Goal: Complete application form

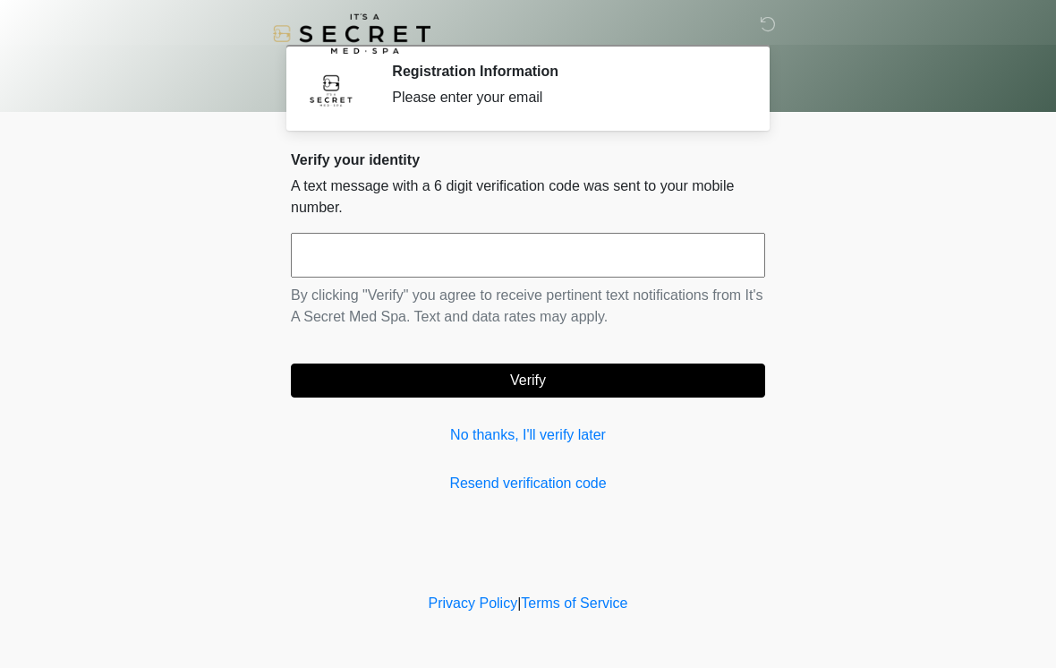
click at [430, 254] on input "text" at bounding box center [528, 255] width 474 height 45
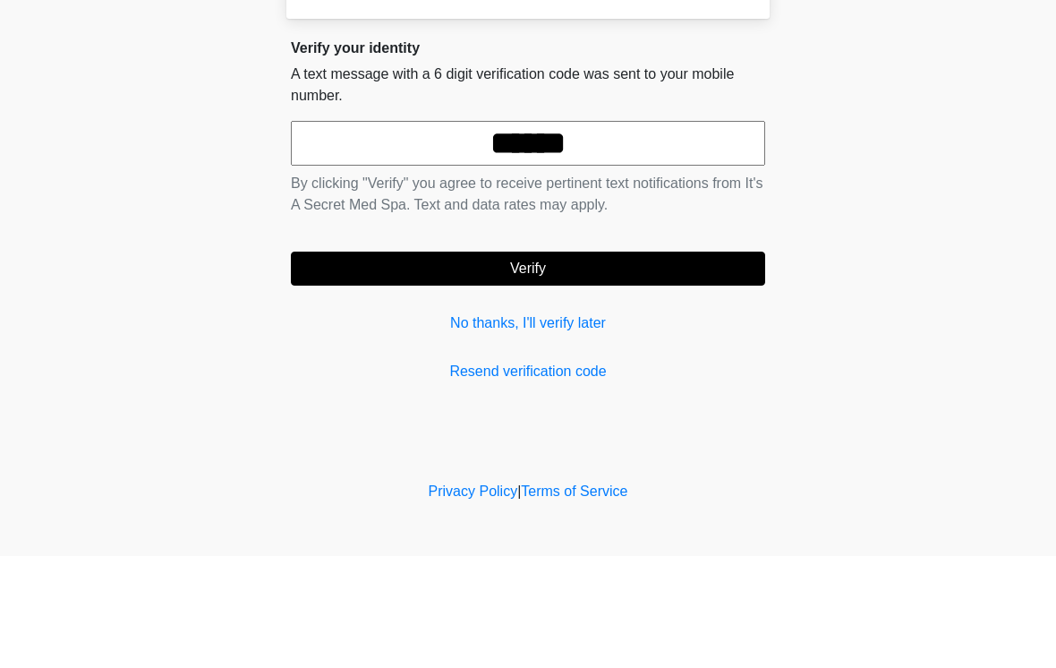
type input "******"
click at [568, 363] on button "Verify" at bounding box center [528, 380] width 474 height 34
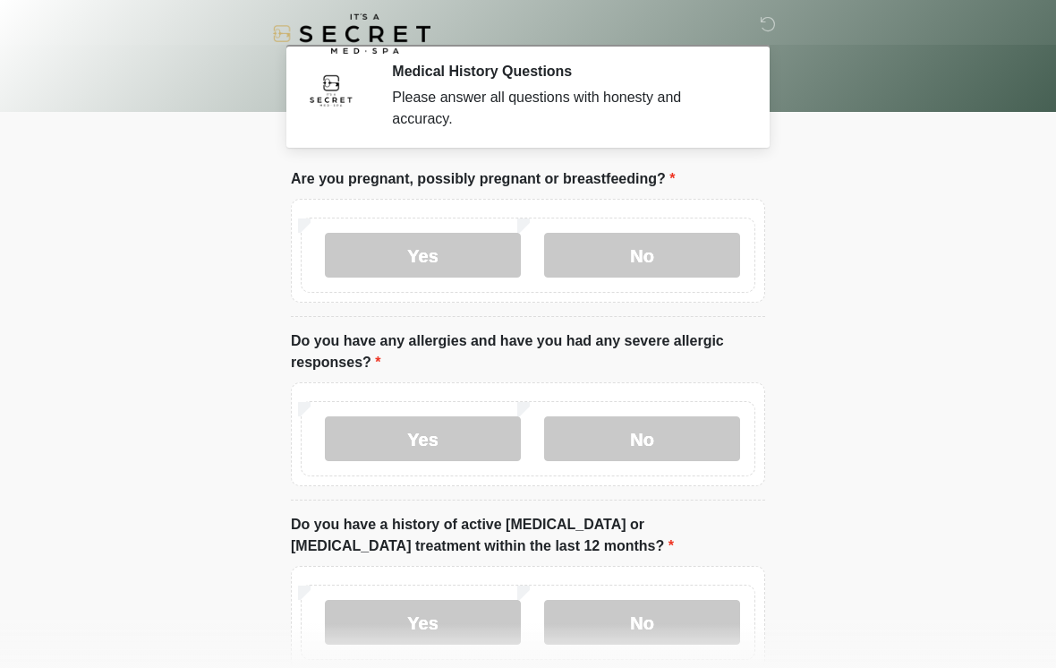
click at [659, 253] on label "No" at bounding box center [642, 255] width 196 height 45
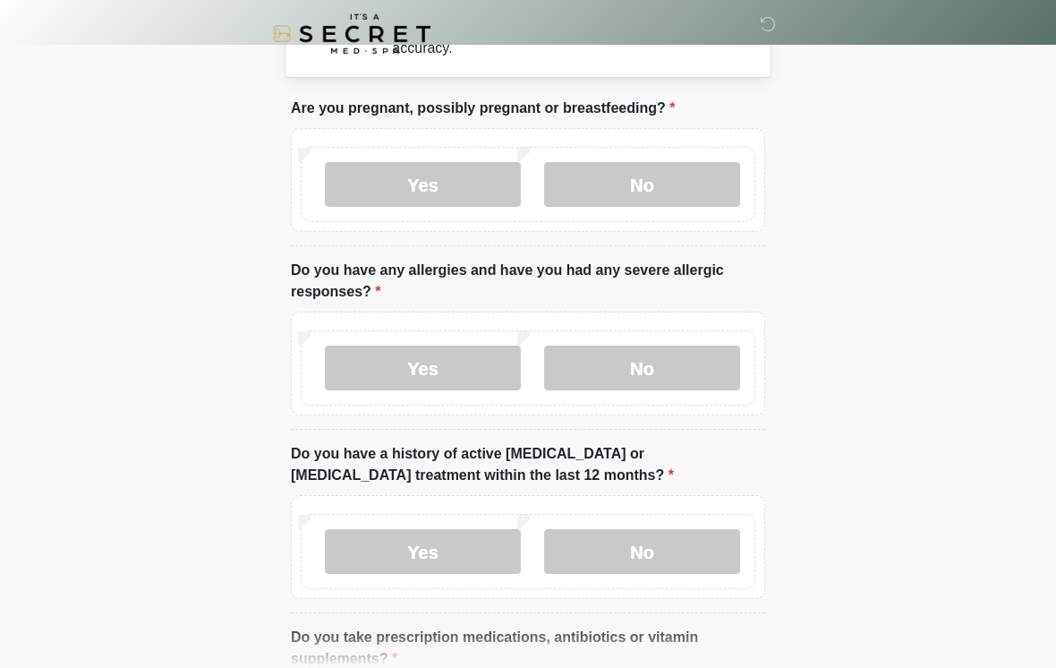
scroll to position [71, 0]
click at [672, 357] on label "No" at bounding box center [642, 368] width 196 height 45
click at [670, 539] on label "No" at bounding box center [642, 550] width 196 height 45
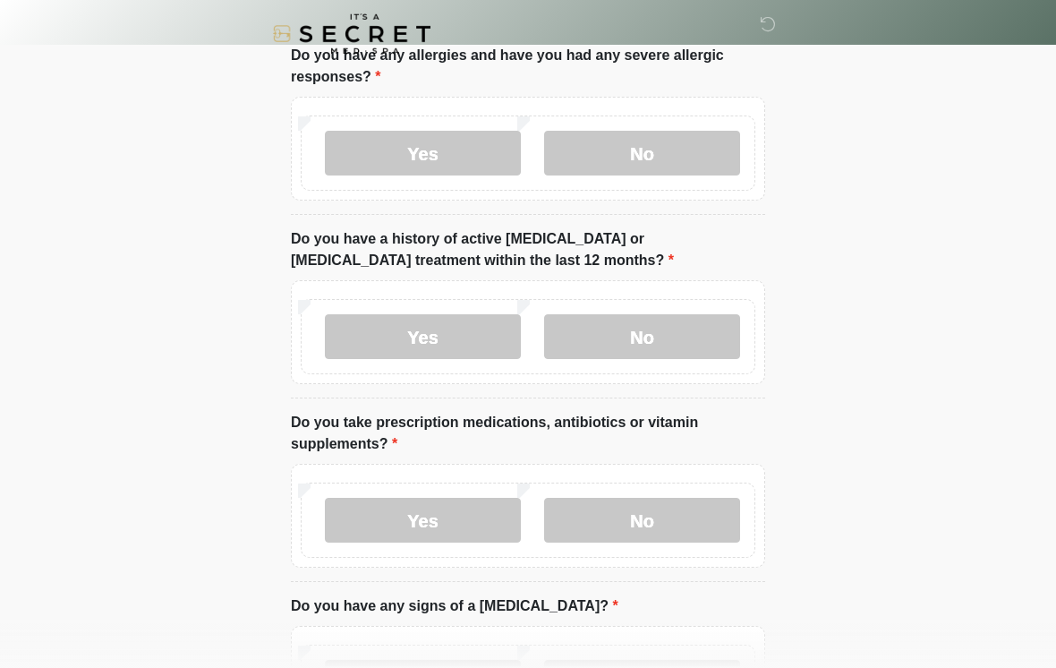
scroll to position [304, 0]
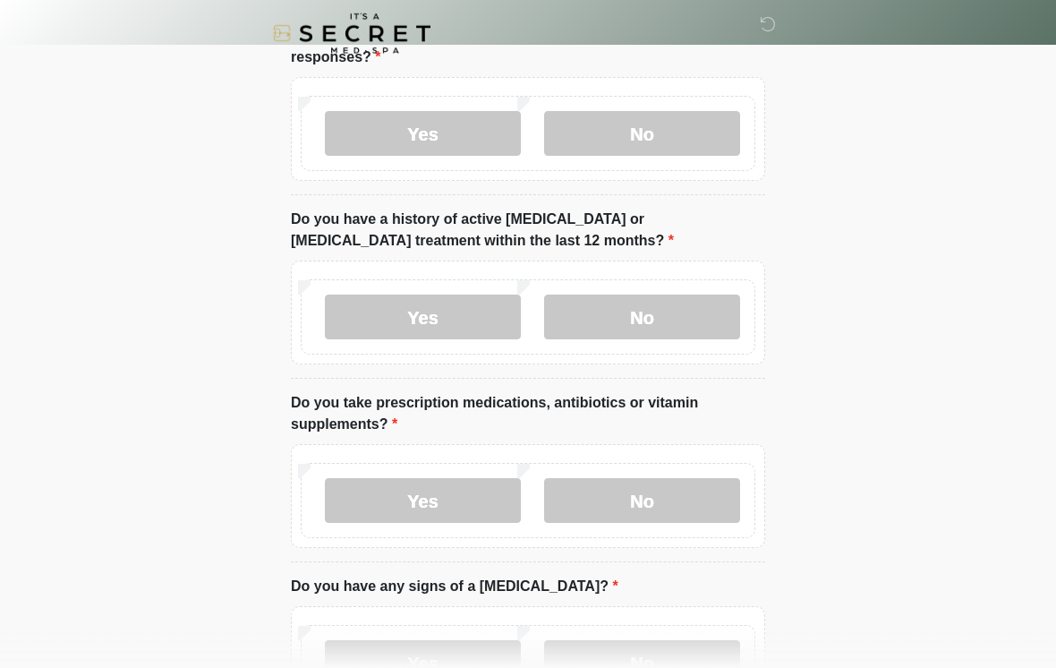
click at [649, 504] on label "No" at bounding box center [642, 501] width 196 height 45
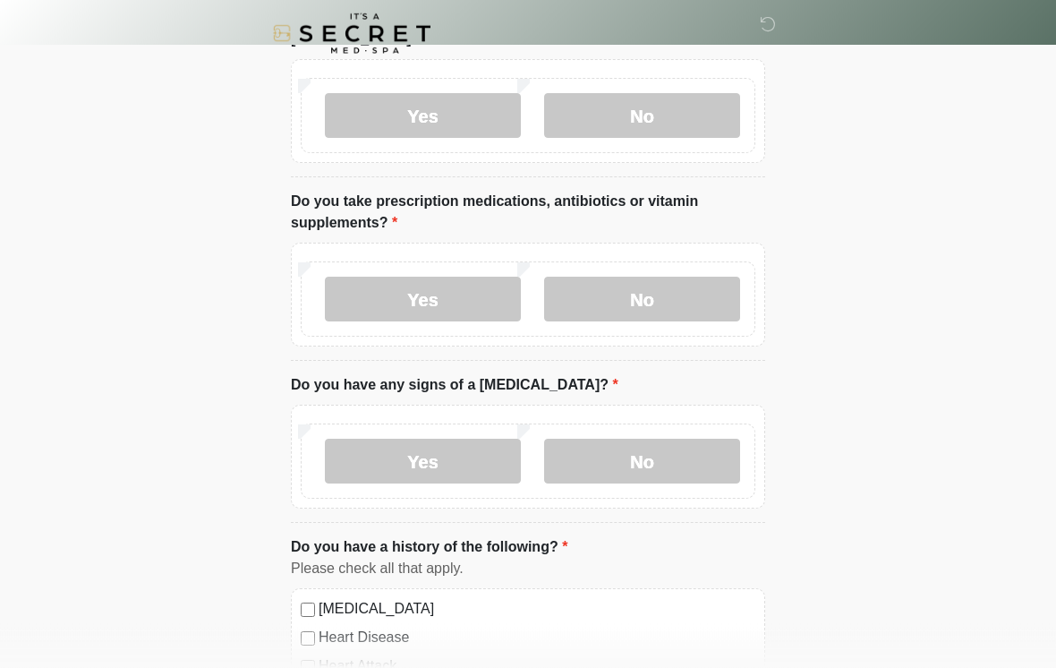
scroll to position [507, 0]
click at [645, 457] on label "No" at bounding box center [642, 461] width 196 height 45
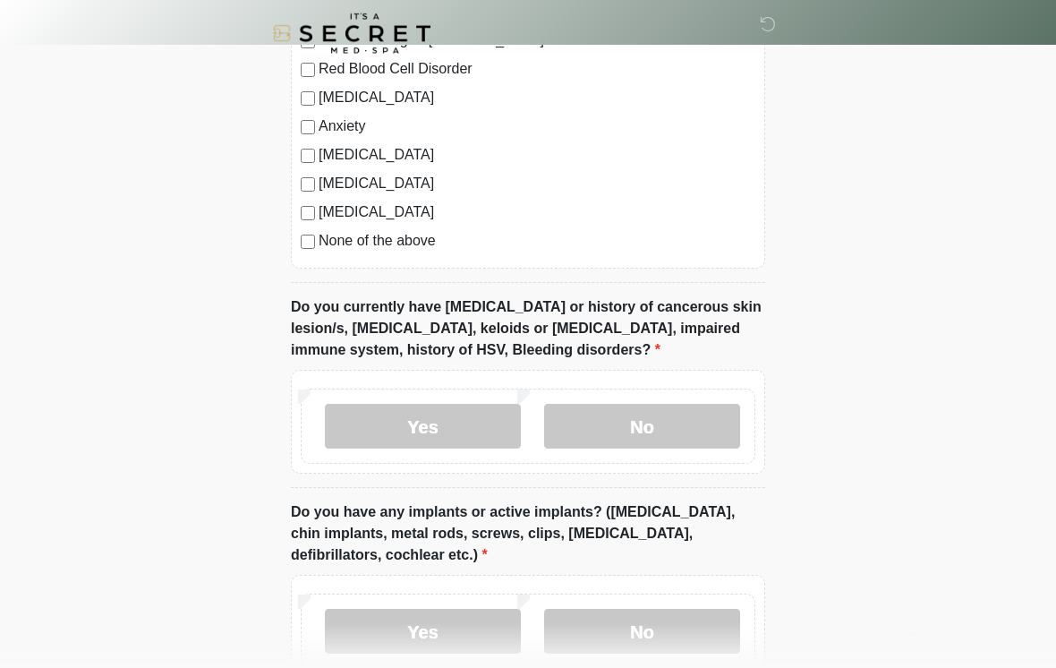
scroll to position [1187, 0]
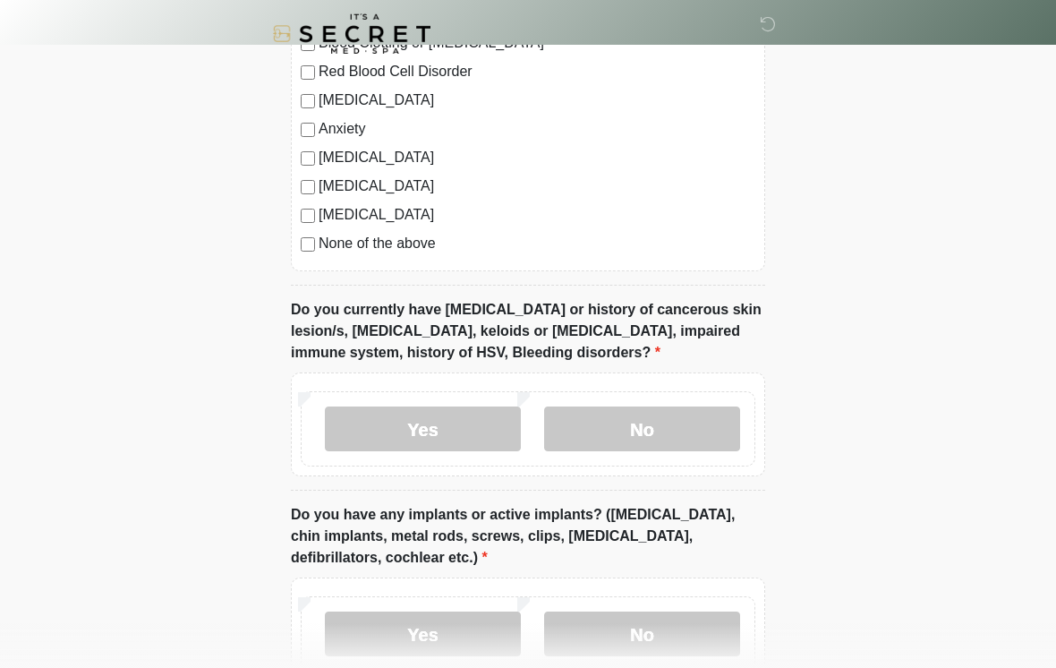
click at [679, 424] on label "No" at bounding box center [642, 428] width 196 height 45
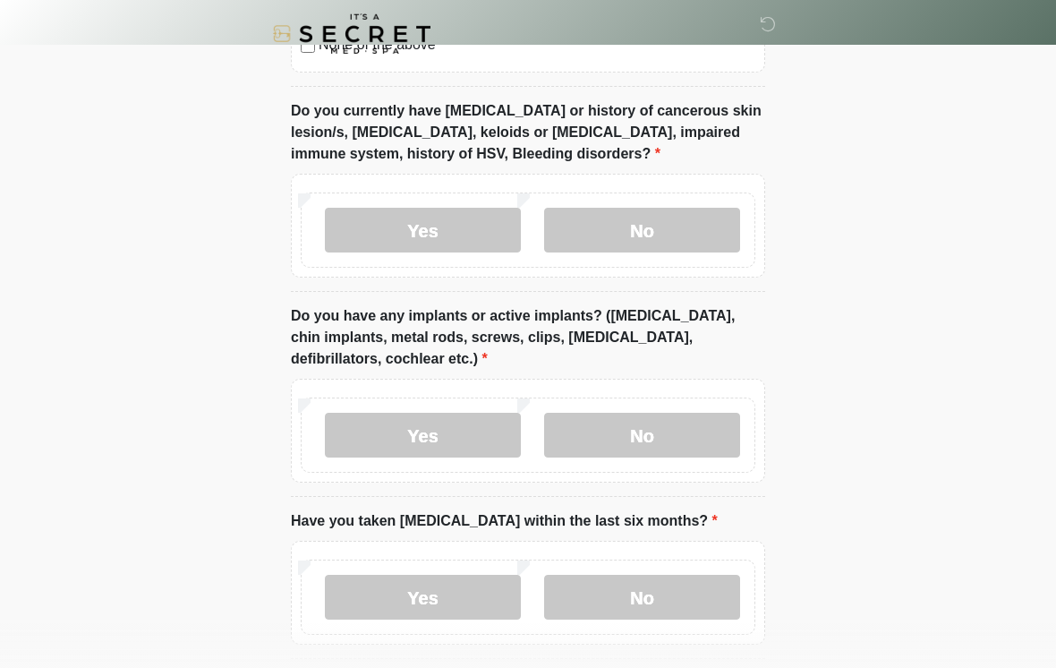
click at [677, 444] on label "No" at bounding box center [642, 435] width 196 height 45
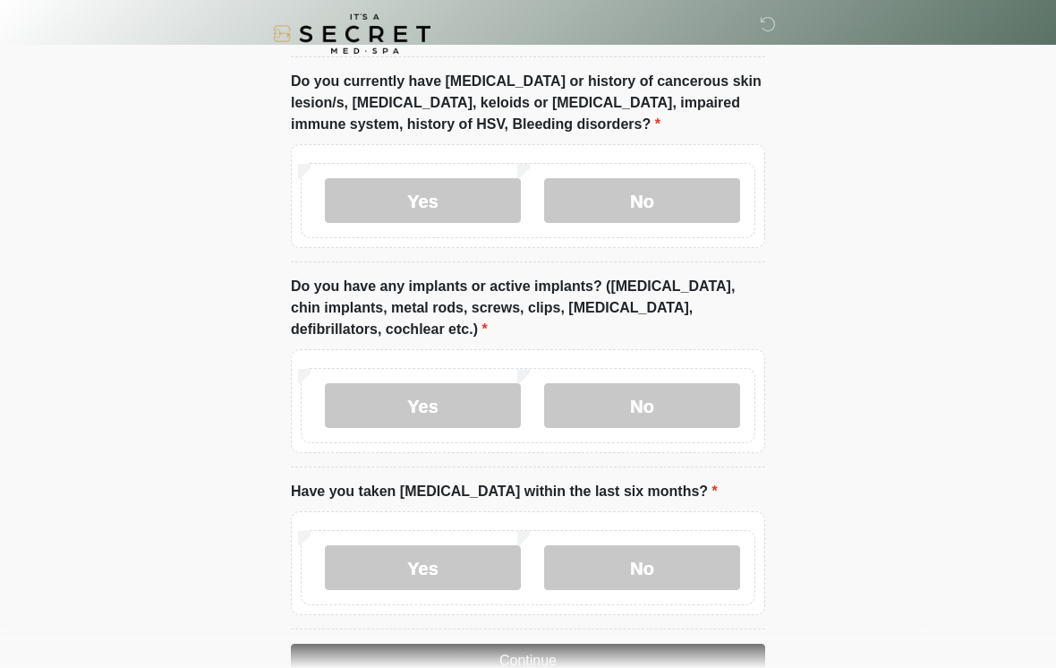
scroll to position [1490, 0]
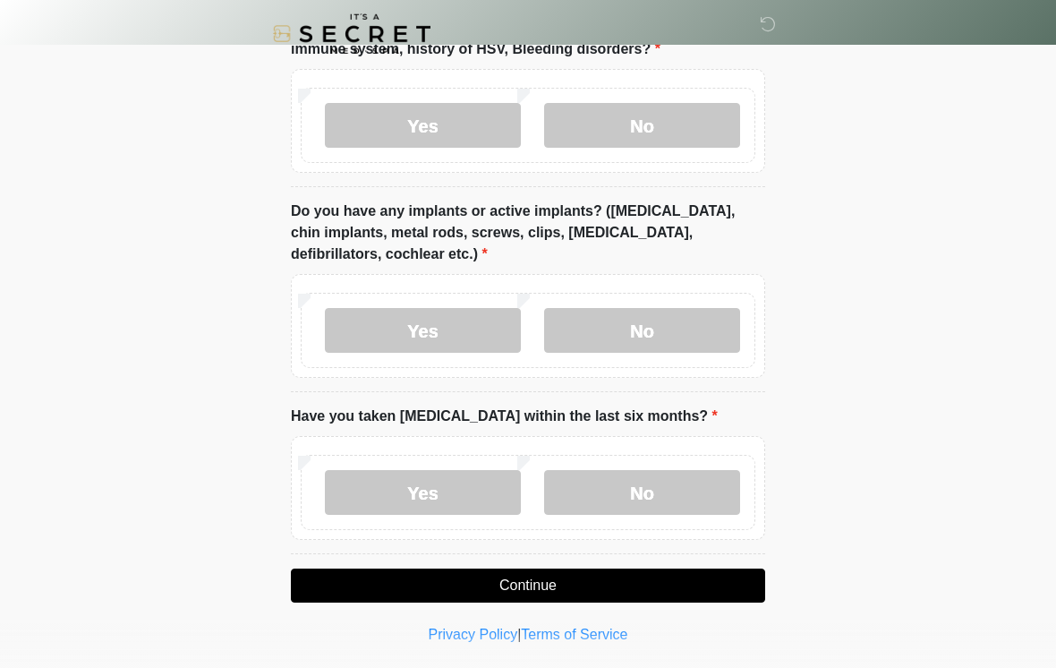
click at [641, 494] on label "No" at bounding box center [642, 492] width 196 height 45
click at [586, 581] on button "Continue" at bounding box center [528, 585] width 474 height 34
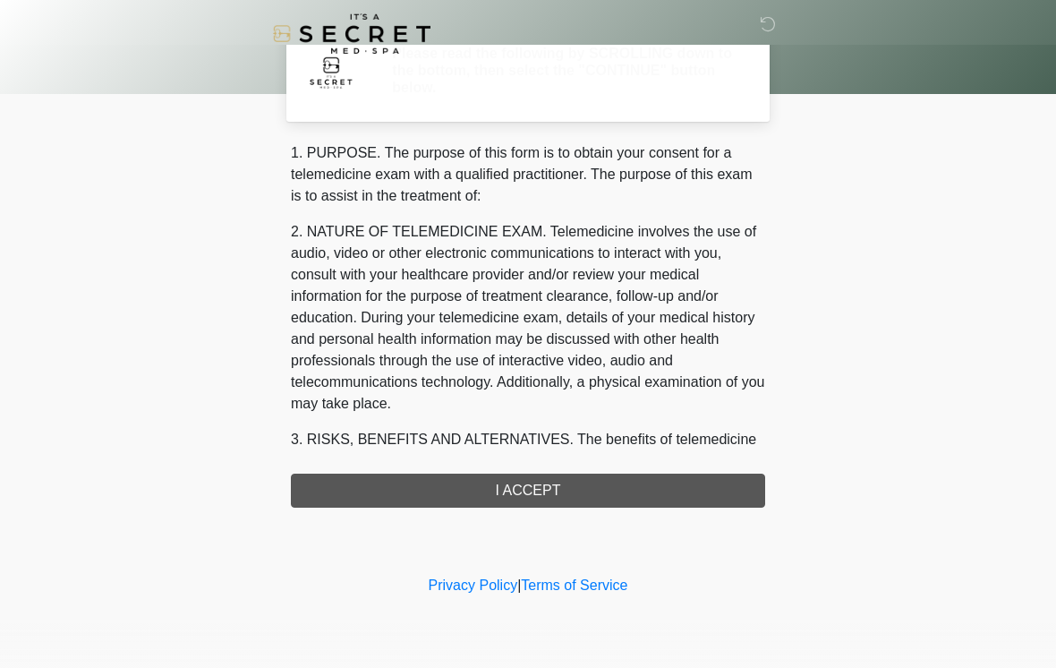
scroll to position [0, 0]
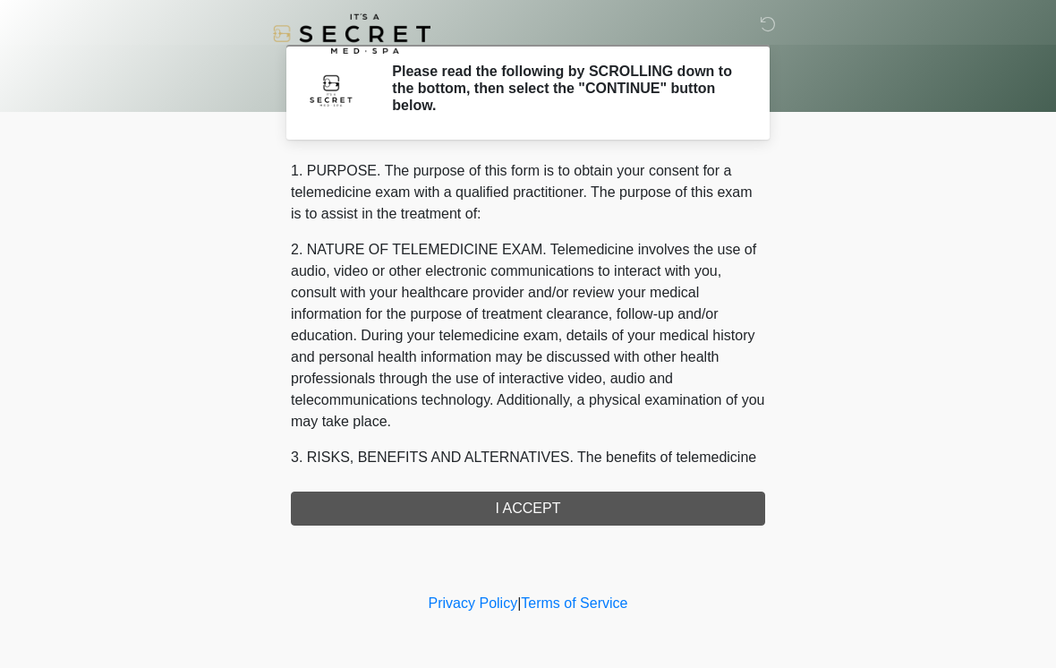
click at [377, 503] on div "1. PURPOSE. The purpose of this form is to obtain your consent for a telemedici…" at bounding box center [528, 342] width 474 height 365
click at [423, 510] on div "1. PURPOSE. The purpose of this form is to obtain your consent for a telemedici…" at bounding box center [528, 342] width 474 height 365
click at [423, 509] on div "1. PURPOSE. The purpose of this form is to obtain your consent for a telemedici…" at bounding box center [528, 342] width 474 height 365
click at [386, 493] on div "1. PURPOSE. The purpose of this form is to obtain your consent for a telemedici…" at bounding box center [528, 342] width 474 height 365
click at [559, 499] on div "1. PURPOSE. The purpose of this form is to obtain your consent for a telemedici…" at bounding box center [528, 342] width 474 height 365
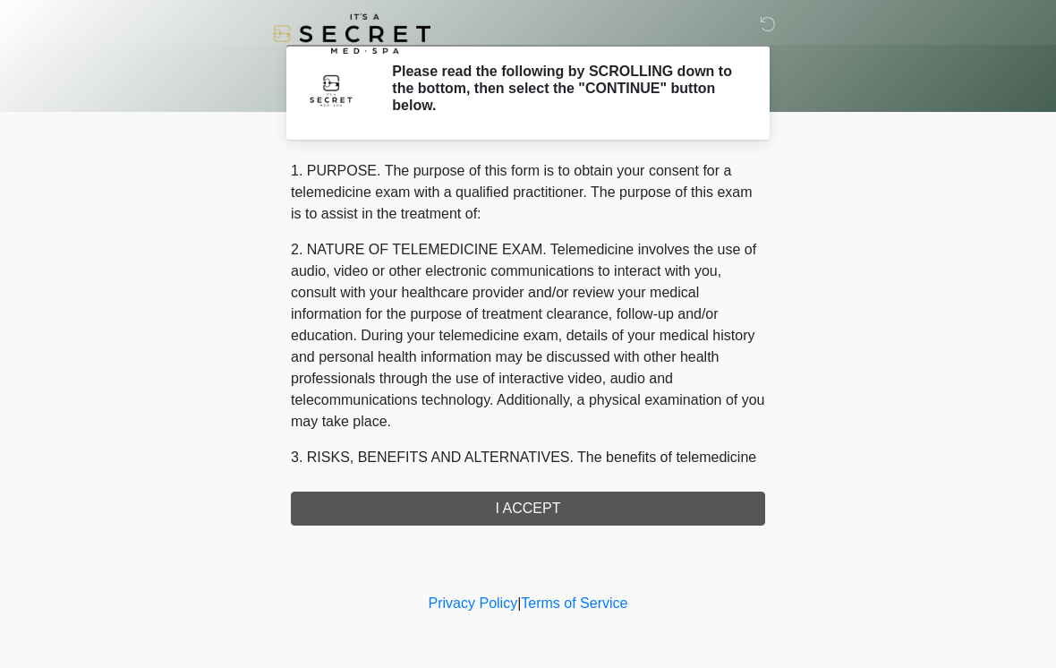
click at [529, 524] on div "1. PURPOSE. The purpose of this form is to obtain your consent for a telemedici…" at bounding box center [528, 342] width 474 height 365
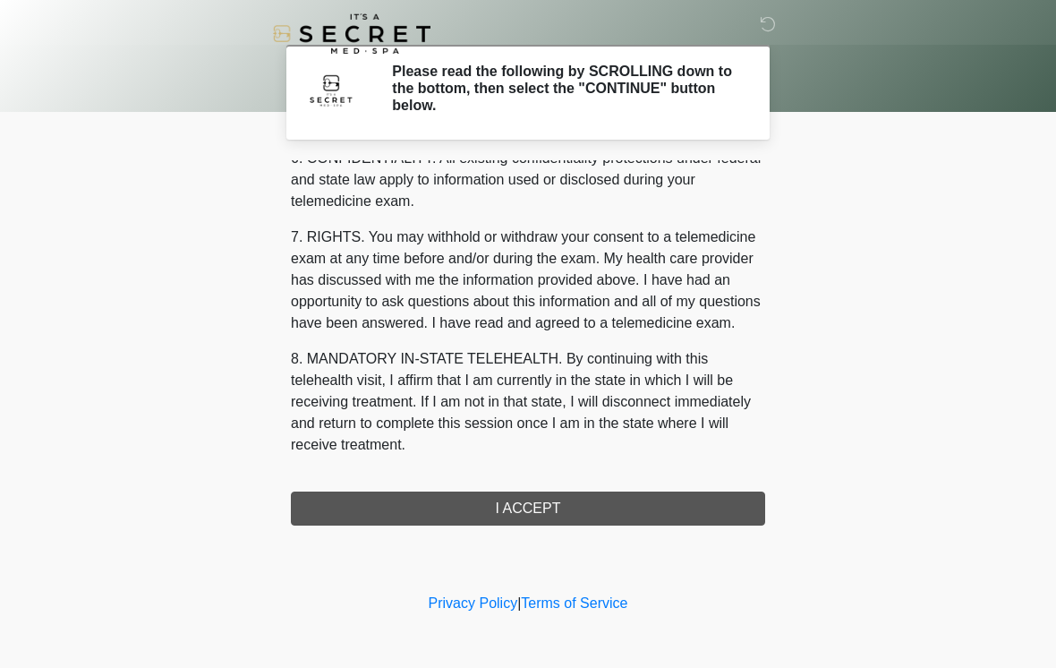
scroll to position [729, 0]
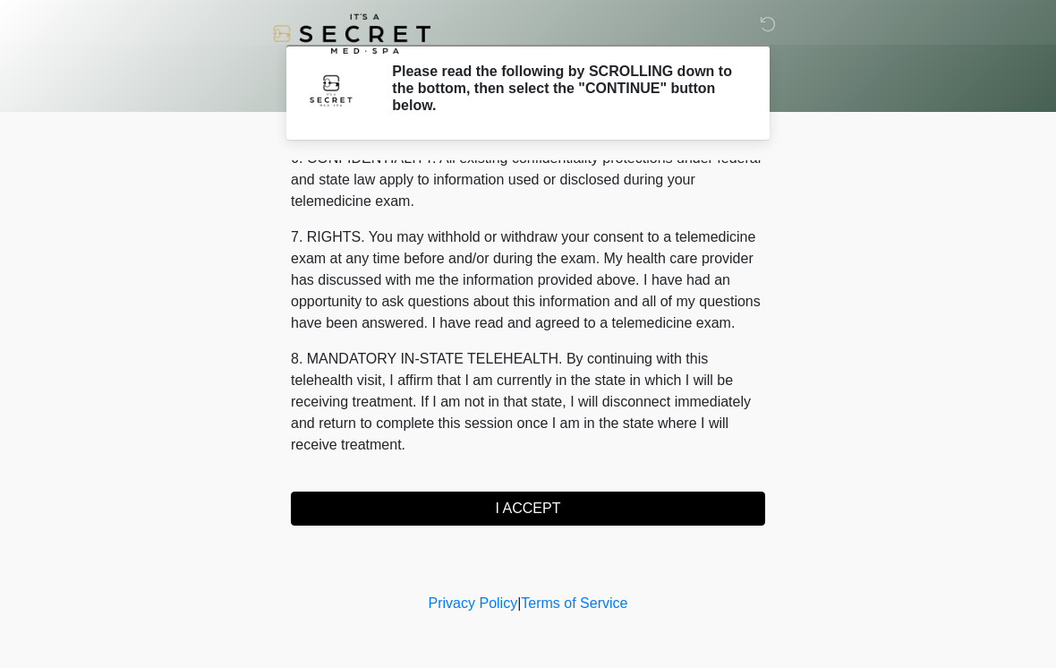
click at [529, 516] on button "I ACCEPT" at bounding box center [528, 508] width 474 height 34
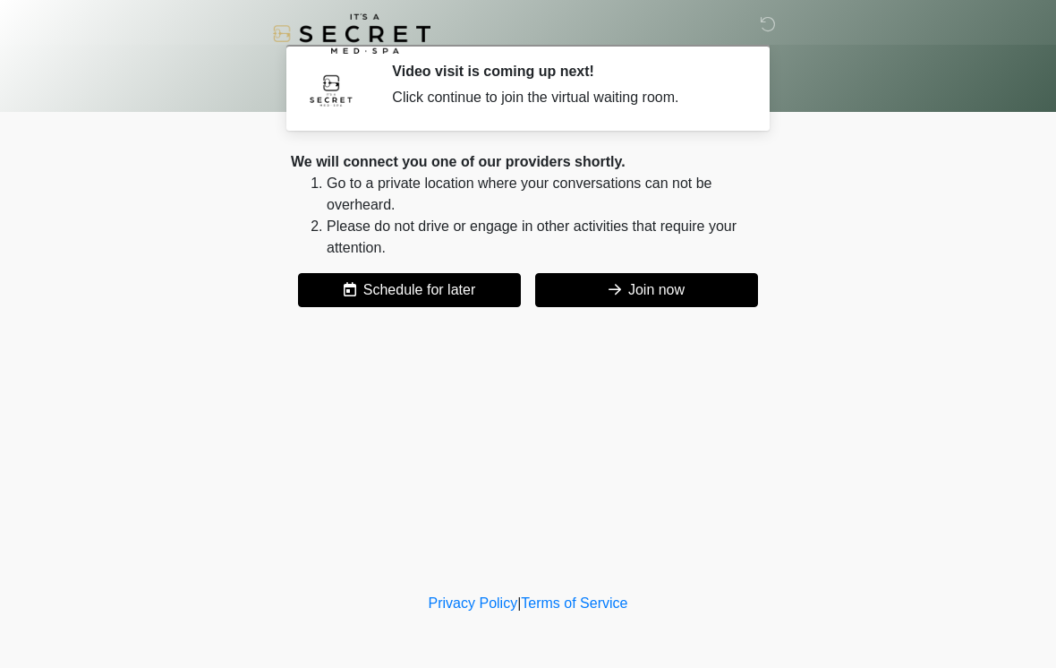
click at [672, 300] on button "Join now" at bounding box center [646, 290] width 223 height 34
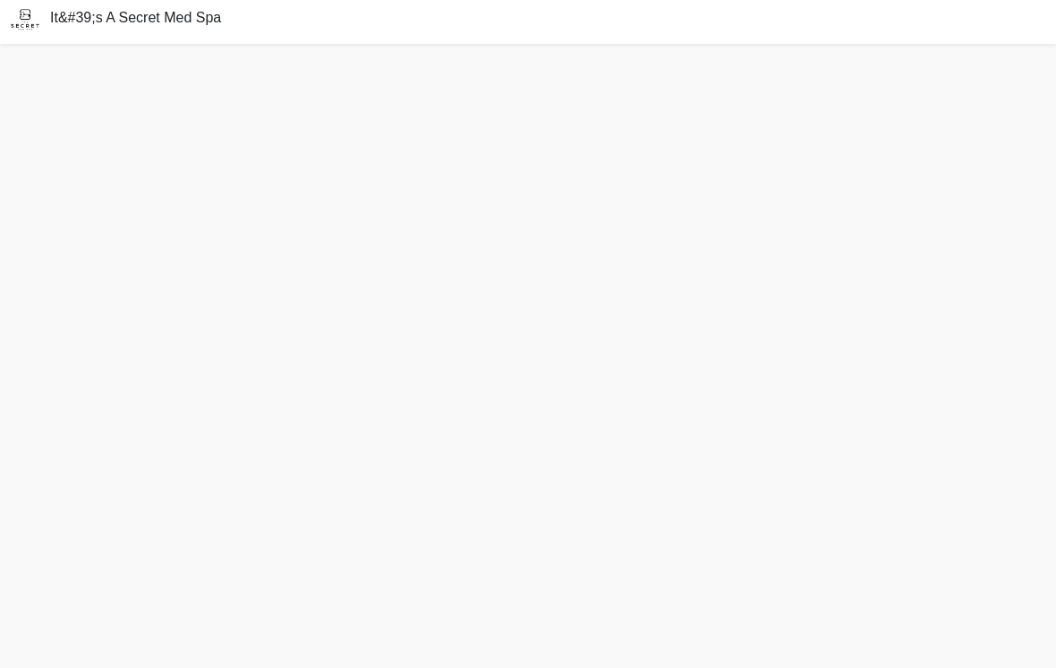
scroll to position [33, 0]
